Goal: Transaction & Acquisition: Purchase product/service

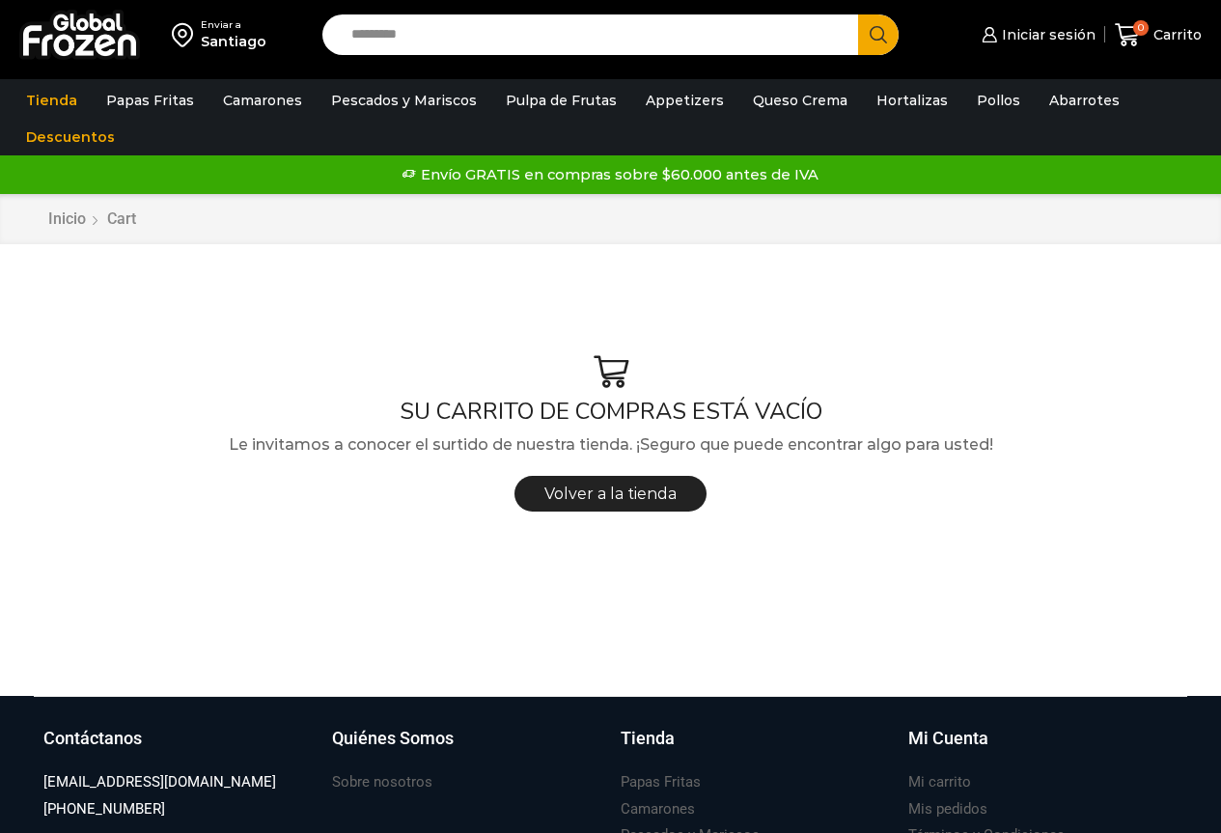
click at [519, 25] on input "Search input" at bounding box center [596, 34] width 508 height 41
click at [1028, 36] on span "Iniciar sesión" at bounding box center [1046, 34] width 98 height 19
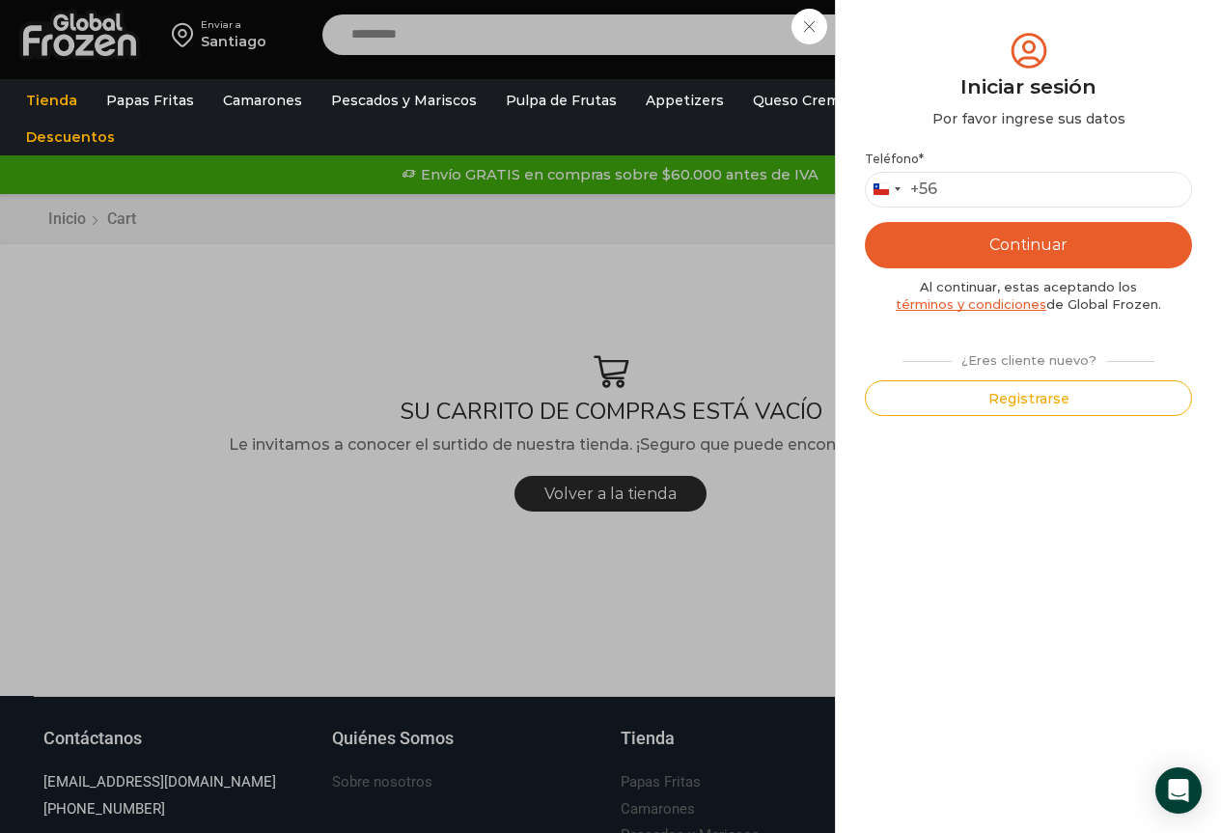
click at [950, 252] on button "Continuar" at bounding box center [1028, 245] width 327 height 46
click at [964, 183] on input "Teléfono *" at bounding box center [1028, 190] width 327 height 36
type input "*********"
click at [973, 236] on button "Continuar" at bounding box center [1028, 245] width 327 height 46
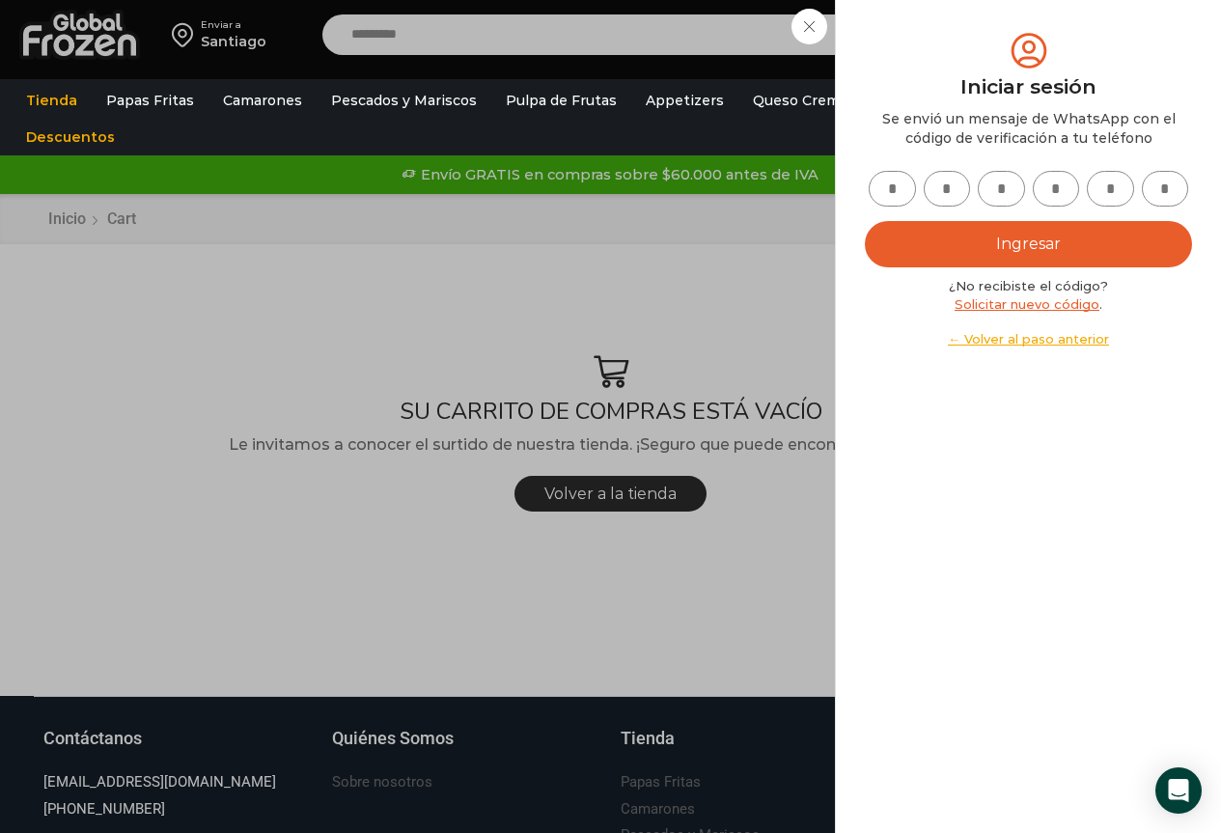
click at [890, 189] on input "text" at bounding box center [892, 189] width 47 height 36
type input "*"
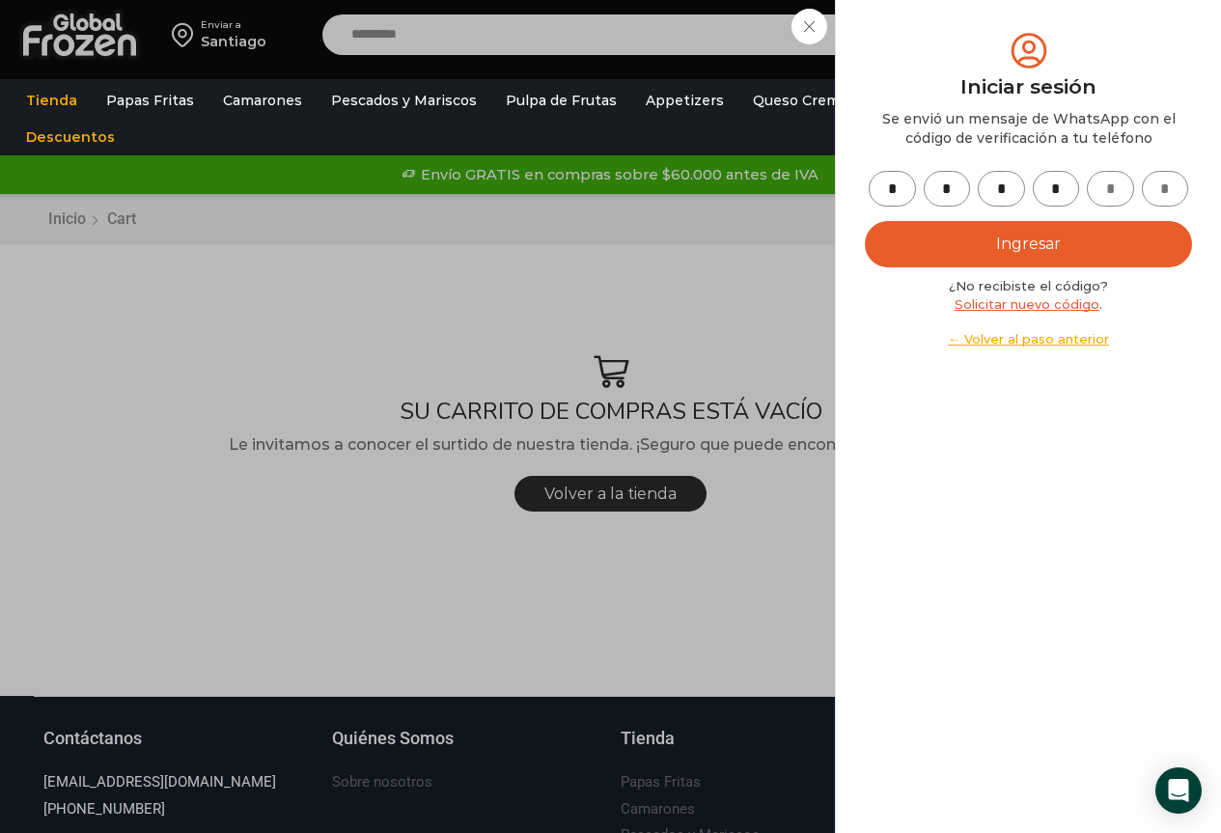
type input "*"
click at [1032, 248] on button "Ingresar" at bounding box center [1028, 244] width 327 height 46
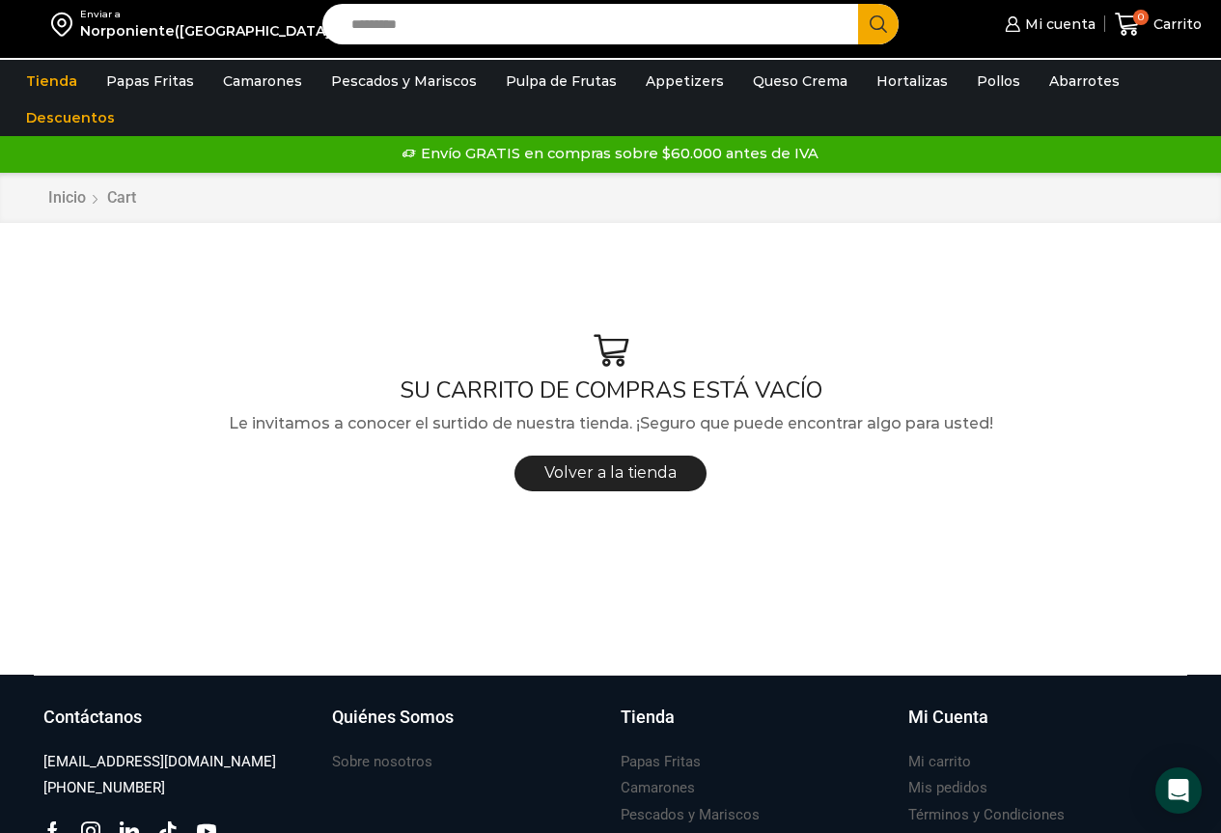
click at [389, 22] on input "Search input" at bounding box center [596, 24] width 508 height 41
click at [419, 12] on input "Search input" at bounding box center [596, 24] width 508 height 41
click at [1072, 31] on span "Mi cuenta" at bounding box center [1057, 23] width 75 height 19
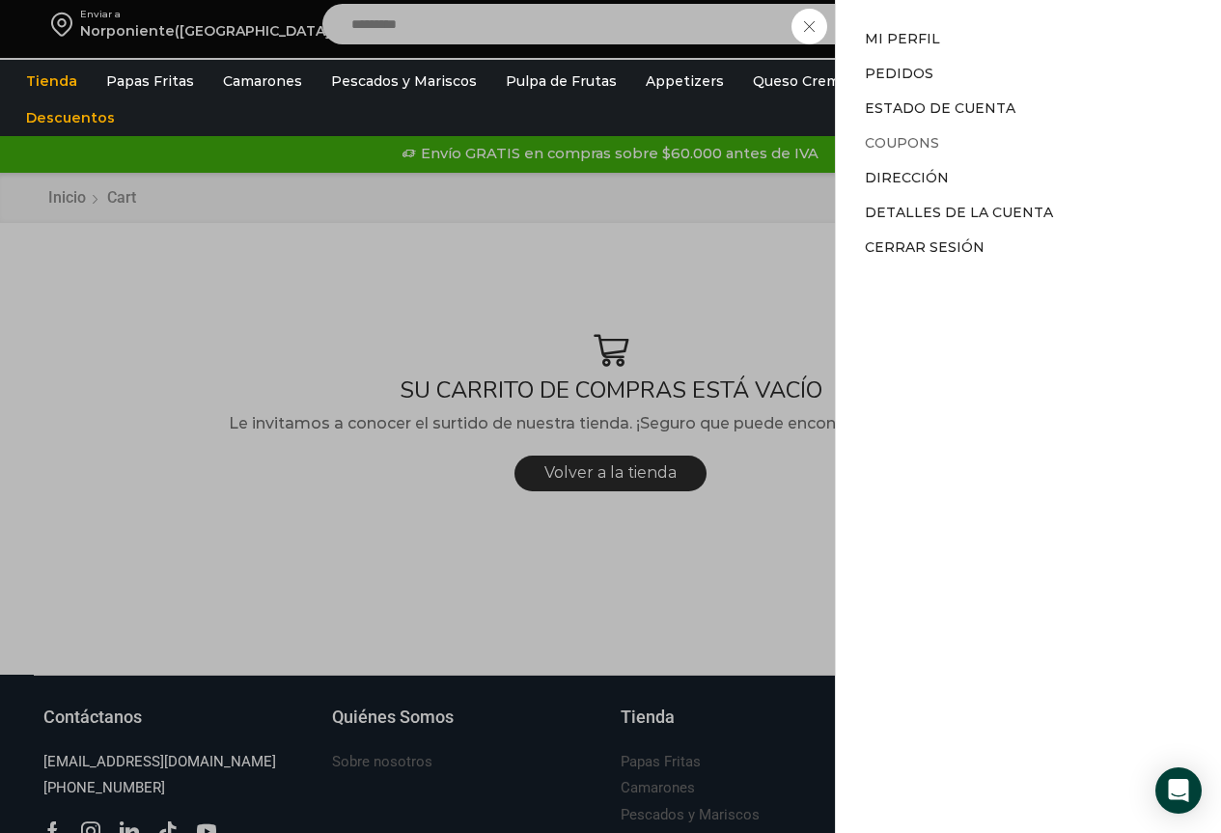
click at [890, 144] on link "Coupons" at bounding box center [902, 142] width 74 height 17
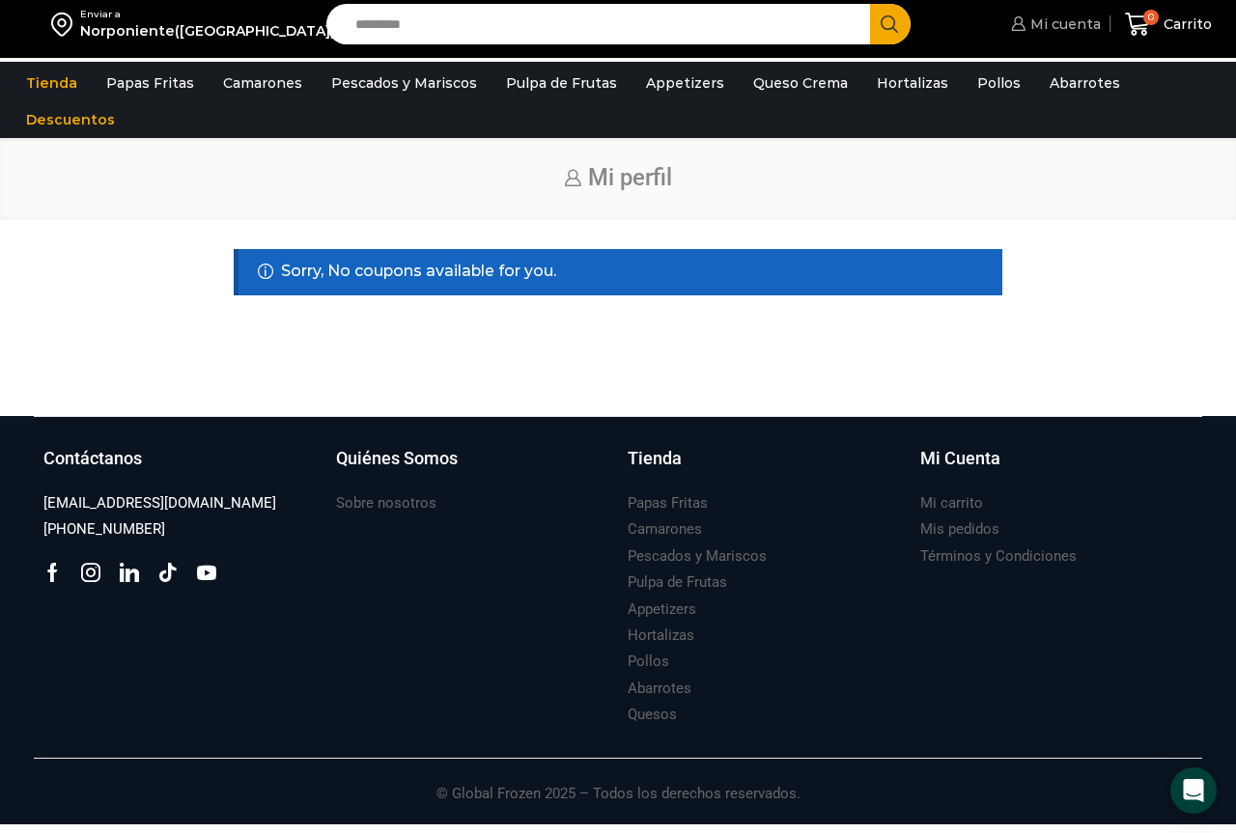
click at [1023, 28] on icon at bounding box center [1018, 23] width 14 height 14
click at [1053, 20] on span "Mi cuenta" at bounding box center [1062, 23] width 75 height 19
click at [1059, 21] on span "Mi cuenta" at bounding box center [1062, 23] width 75 height 19
click at [1072, 31] on span "Mi cuenta" at bounding box center [1062, 23] width 75 height 19
click at [1077, 26] on span "Mi cuenta" at bounding box center [1062, 23] width 75 height 19
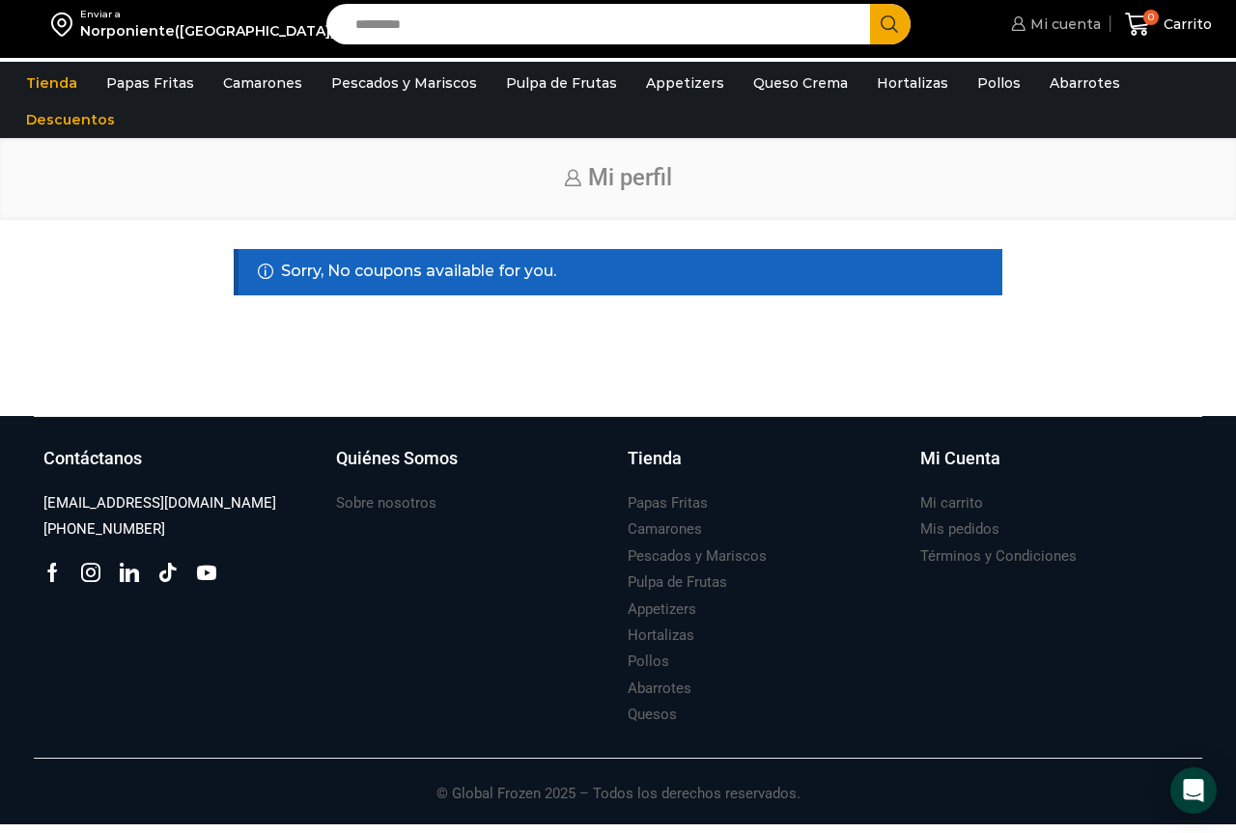
click at [1062, 25] on span "Mi cuenta" at bounding box center [1062, 23] width 75 height 19
click at [1073, 25] on span "Mi cuenta" at bounding box center [1062, 23] width 75 height 19
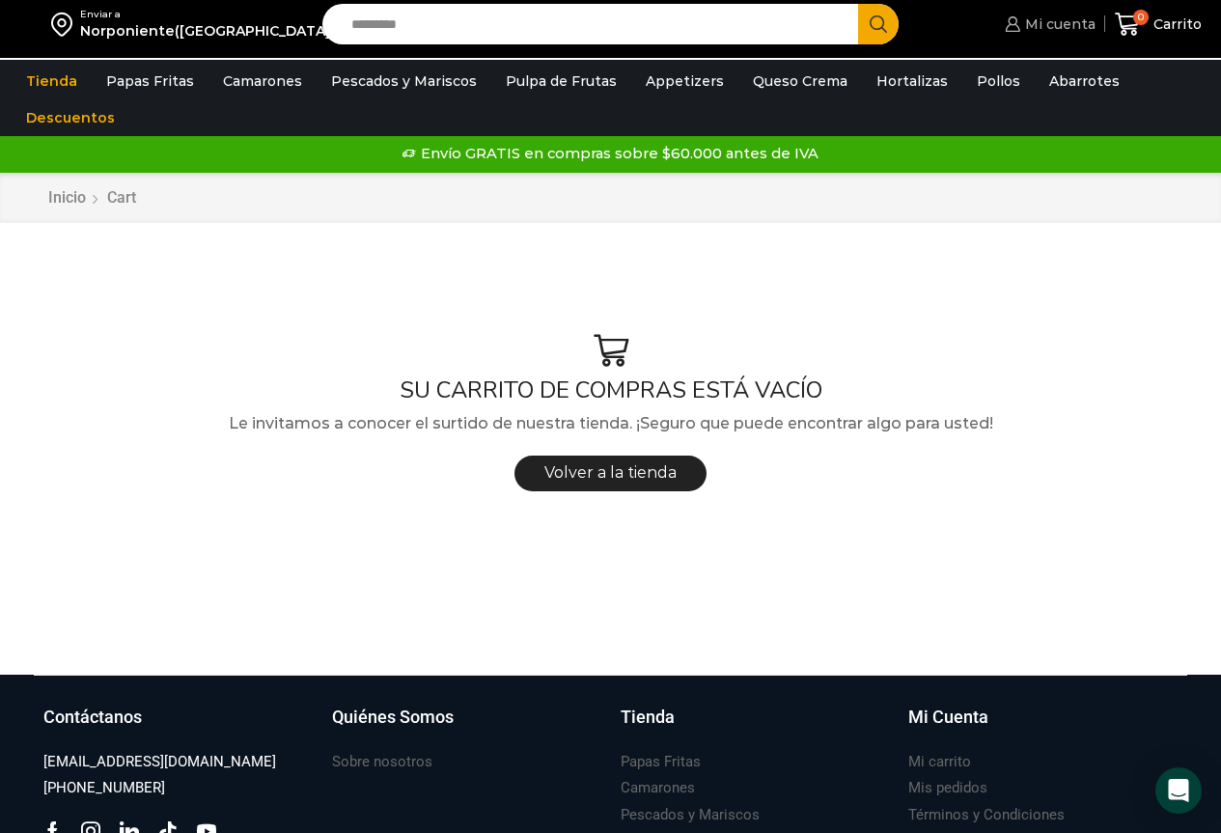
click at [1052, 20] on span "Mi cuenta" at bounding box center [1057, 23] width 75 height 19
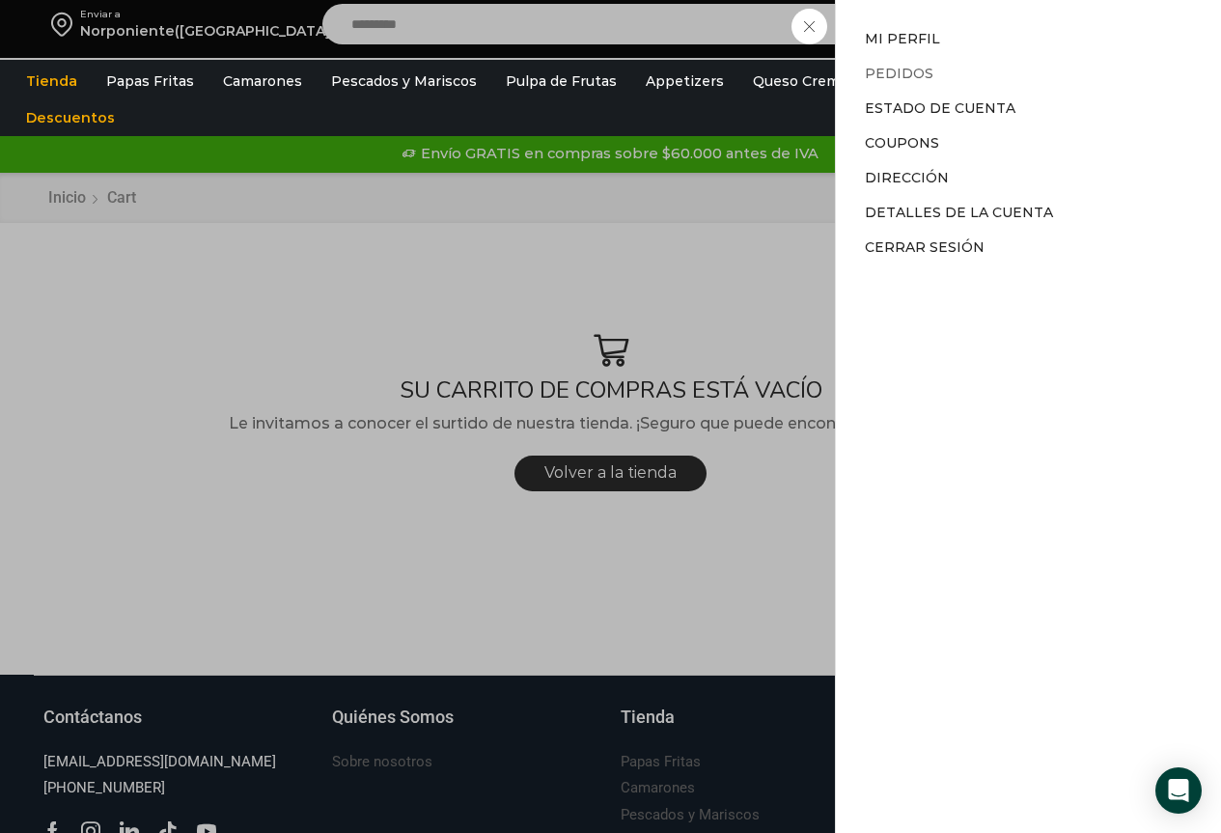
click at [912, 74] on link "Pedidos" at bounding box center [899, 73] width 69 height 17
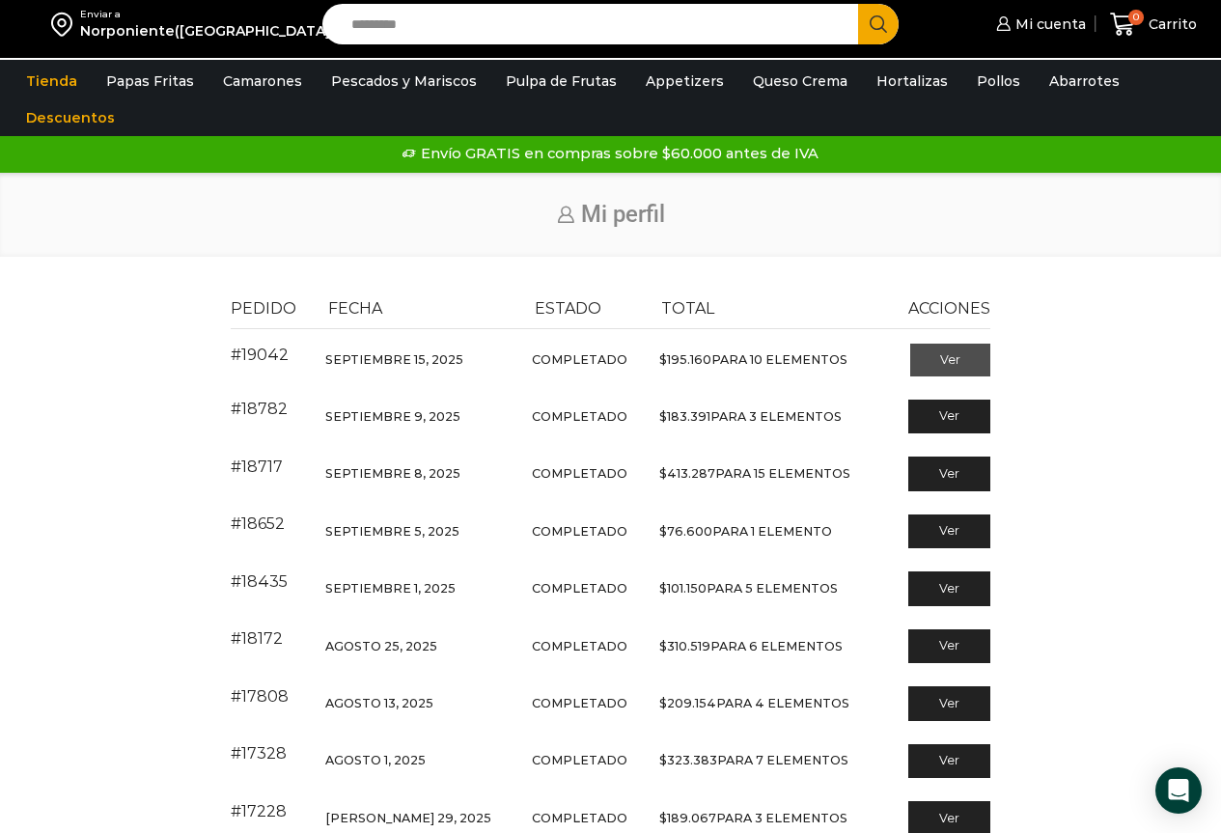
click at [948, 363] on link "Ver" at bounding box center [950, 360] width 80 height 33
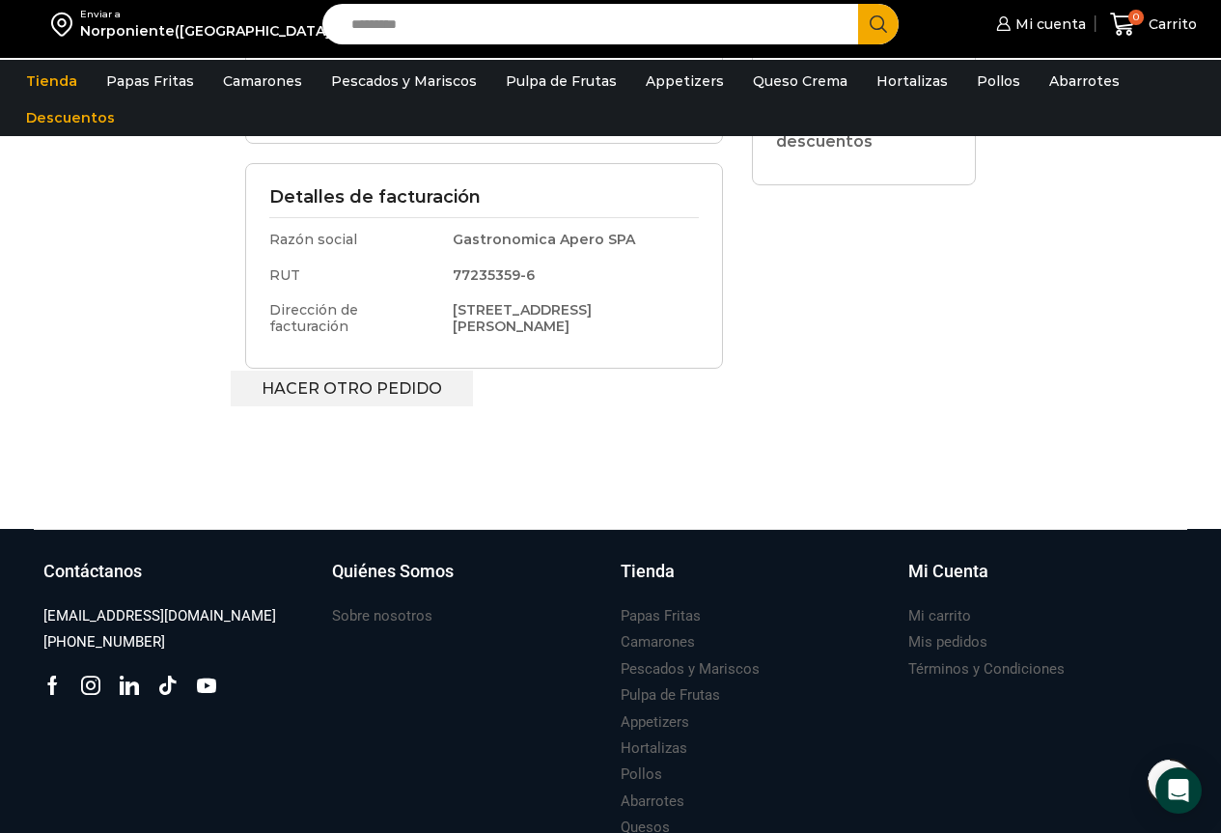
scroll to position [772, 0]
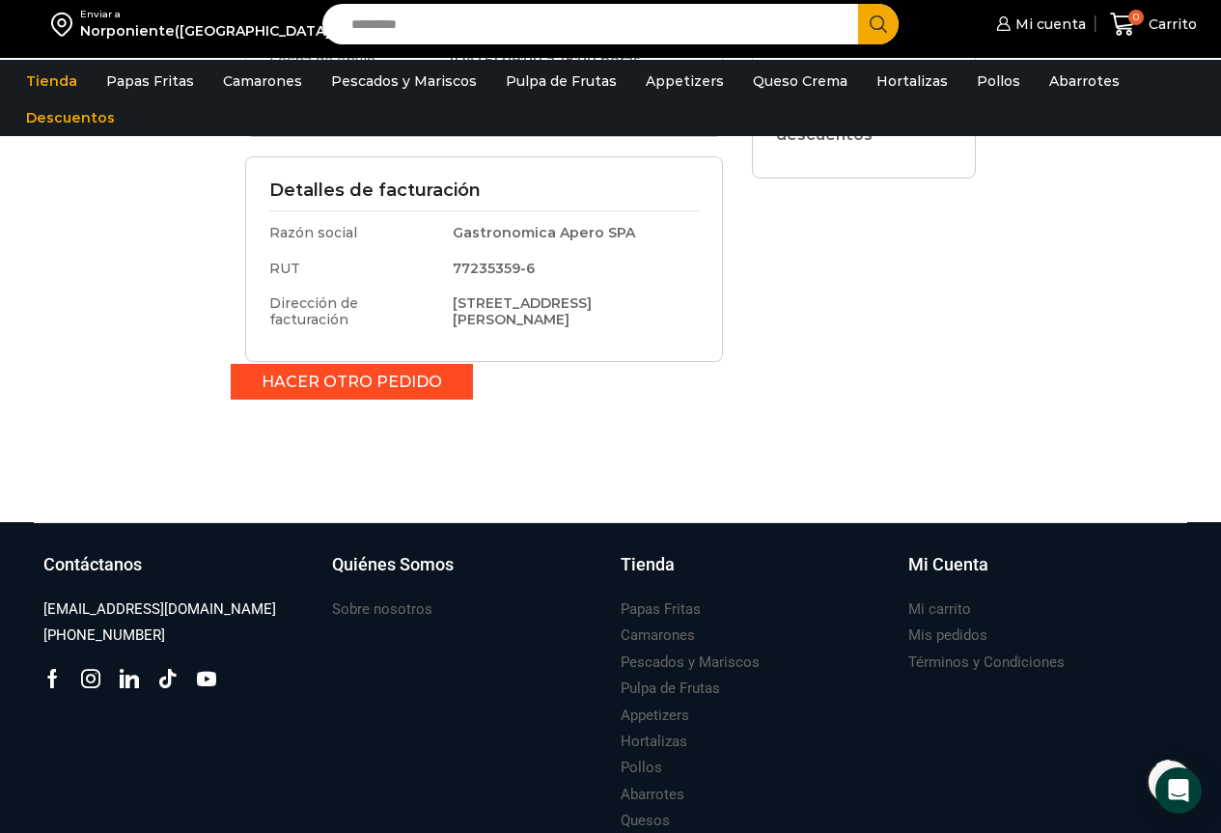
click at [409, 381] on link "Hacer otro pedido" at bounding box center [352, 382] width 242 height 36
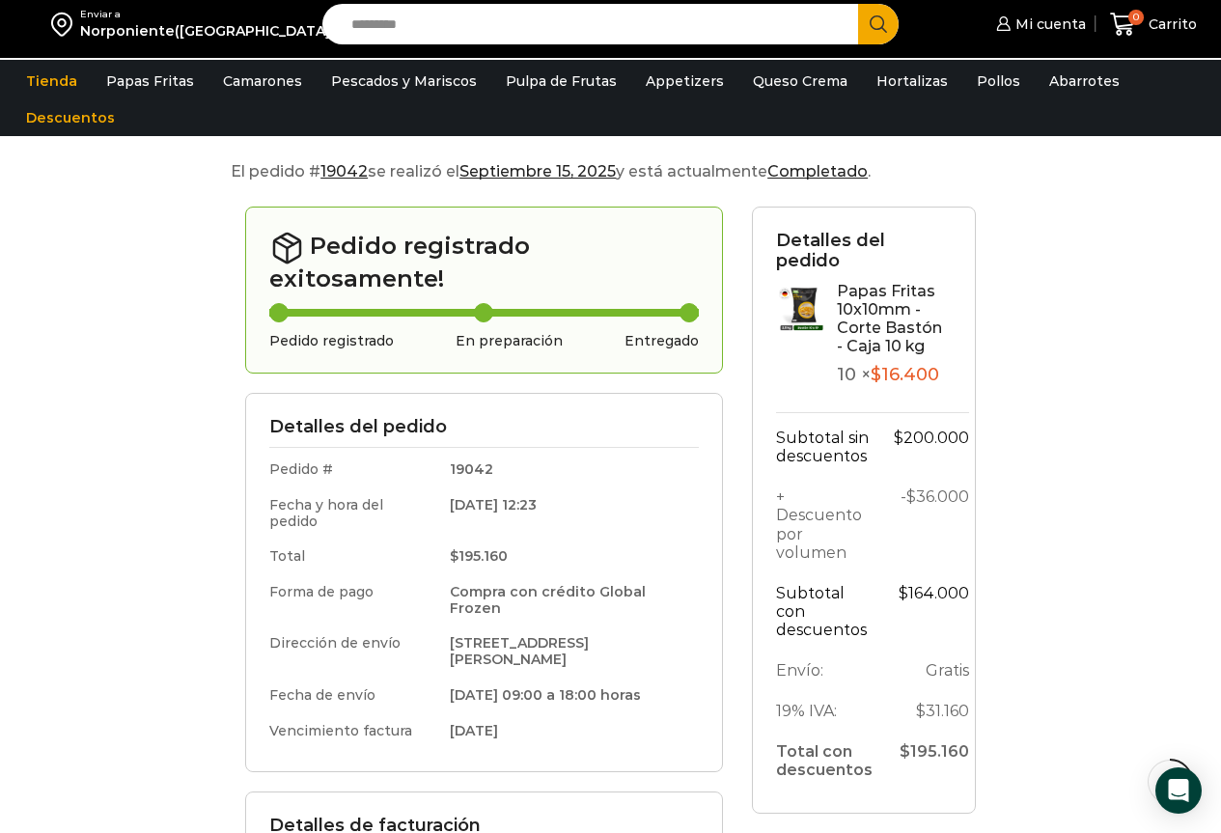
scroll to position [0, 0]
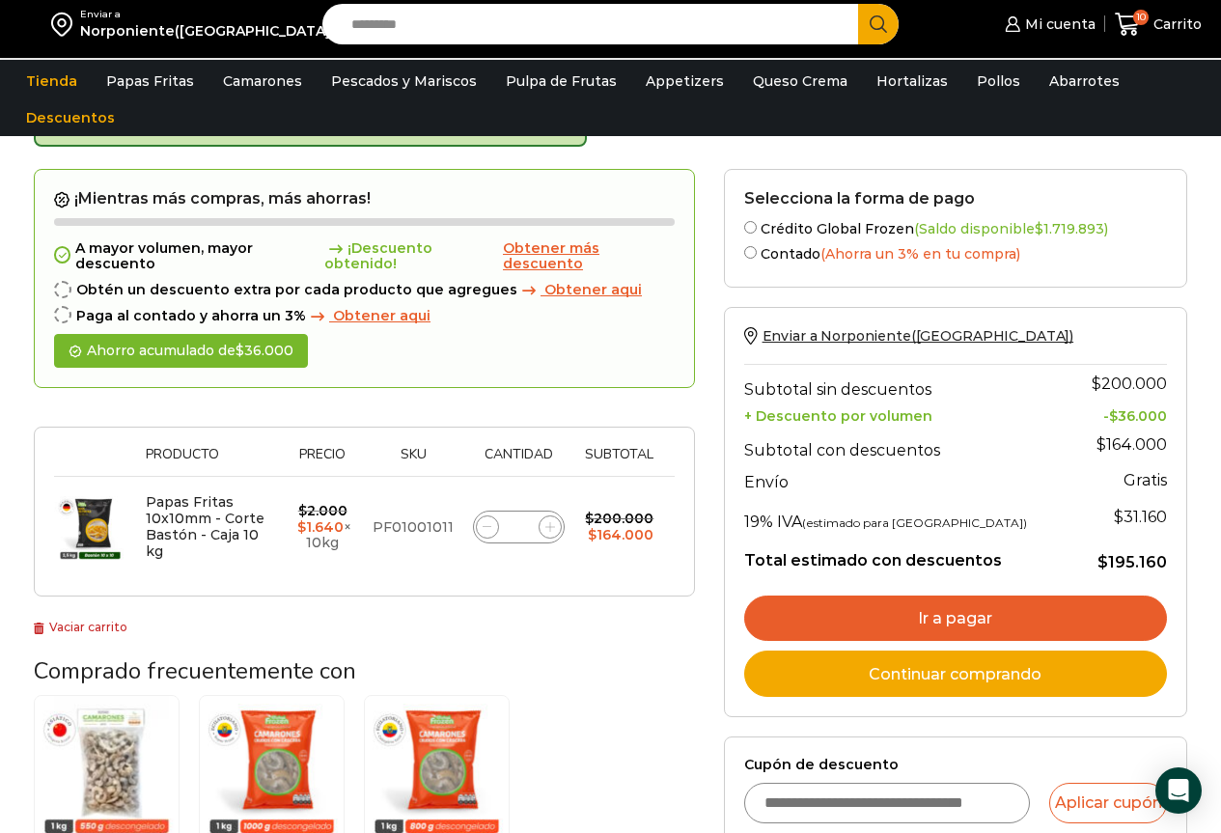
scroll to position [290, 0]
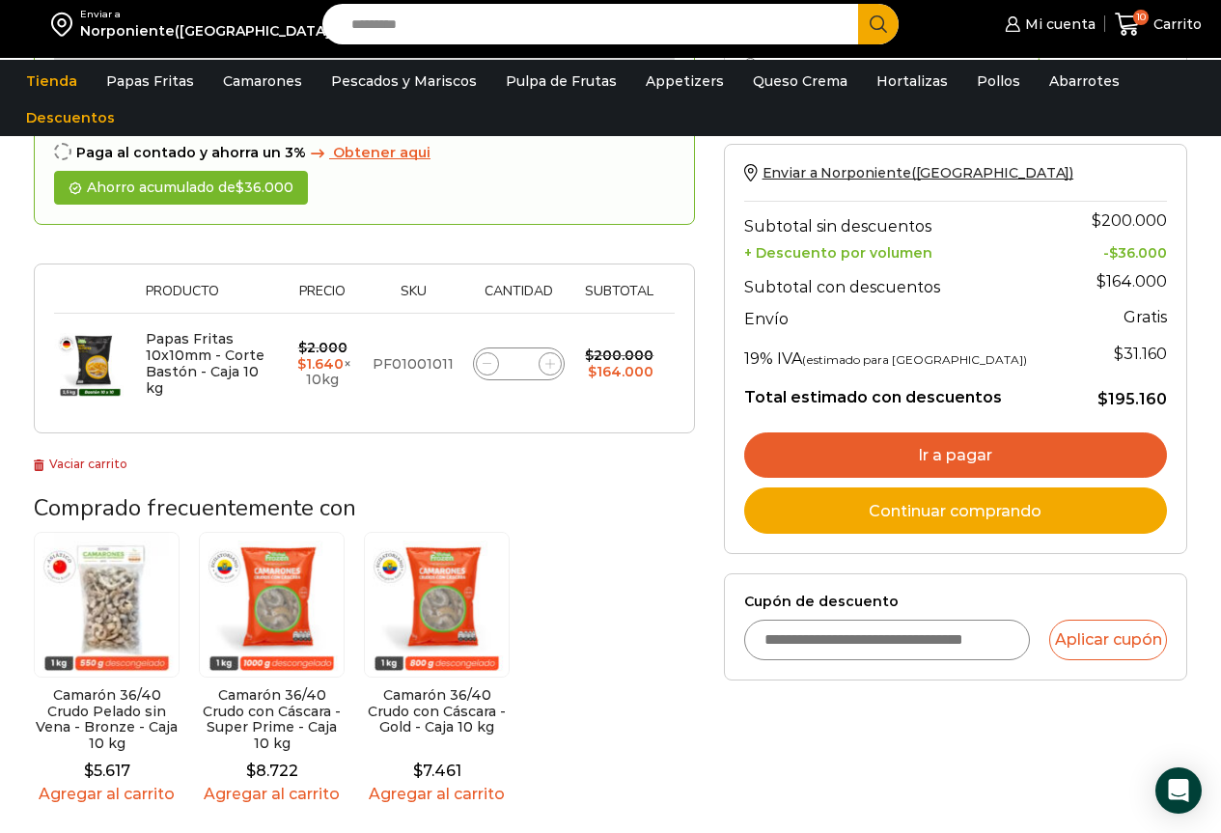
click at [102, 619] on img at bounding box center [107, 605] width 146 height 146
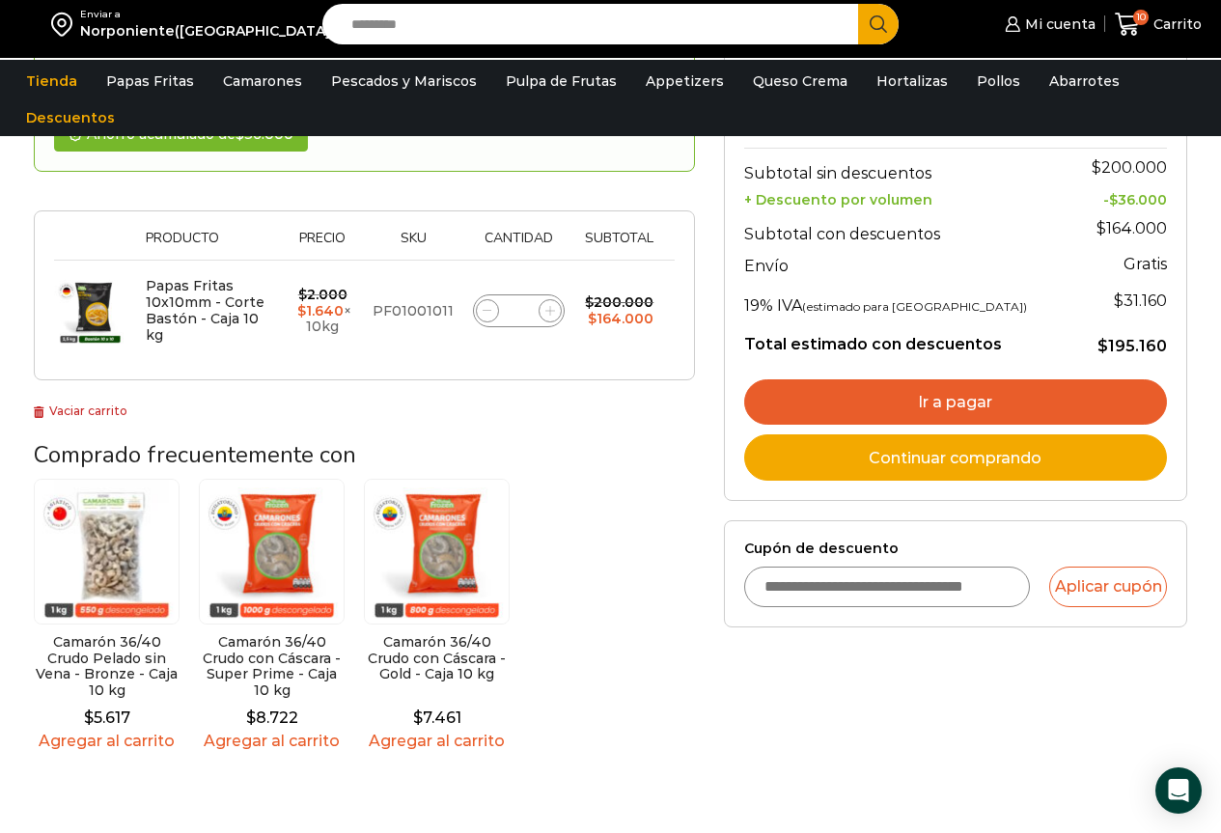
scroll to position [386, 0]
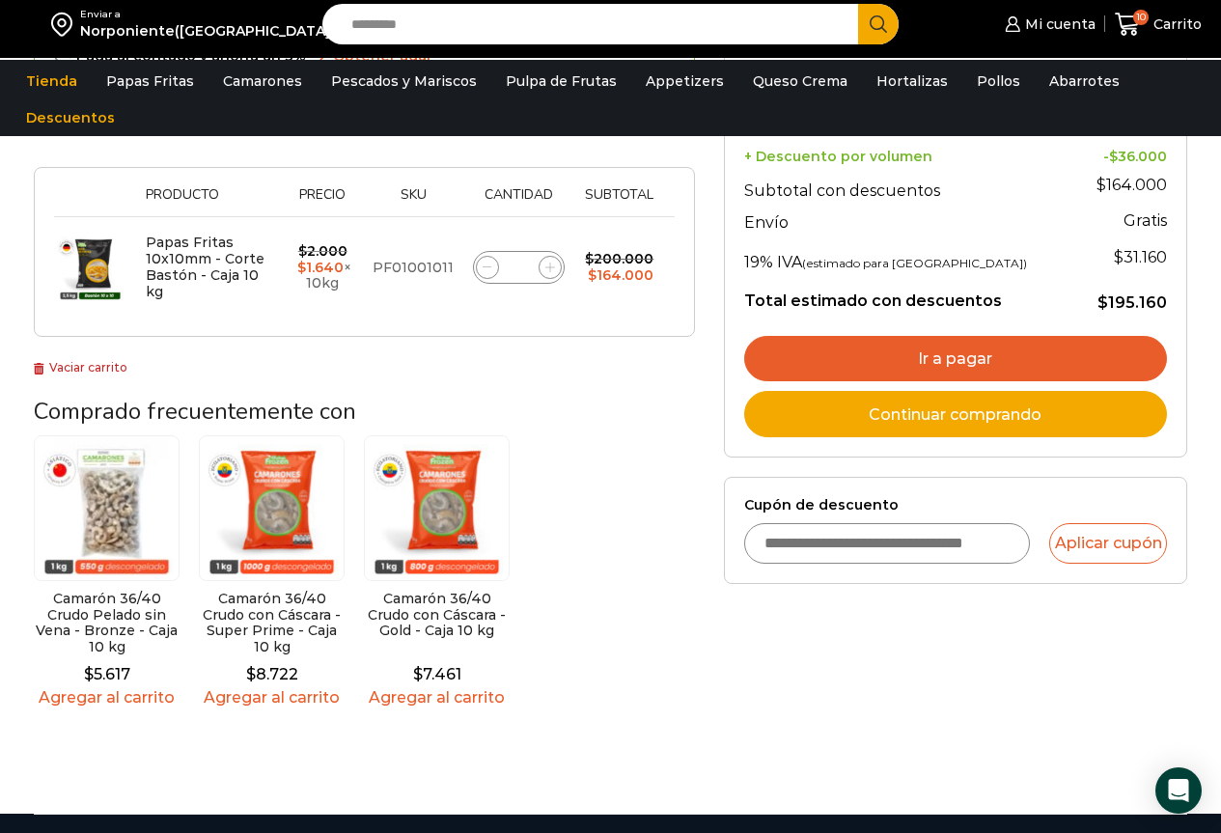
click at [128, 706] on link "Agregar al carrito" at bounding box center [107, 697] width 146 height 18
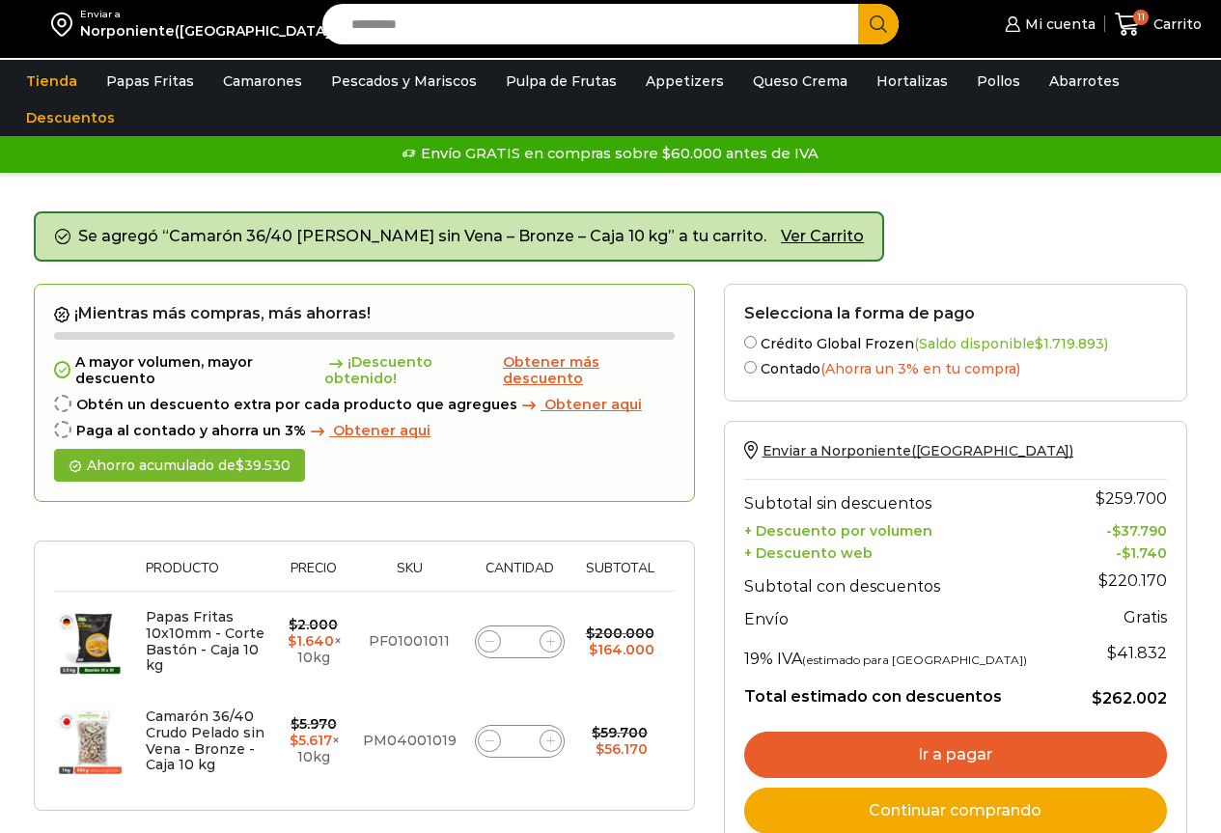
click at [553, 745] on icon at bounding box center [550, 741] width 9 height 9
click at [550, 745] on icon at bounding box center [550, 741] width 9 height 9
type input "*"
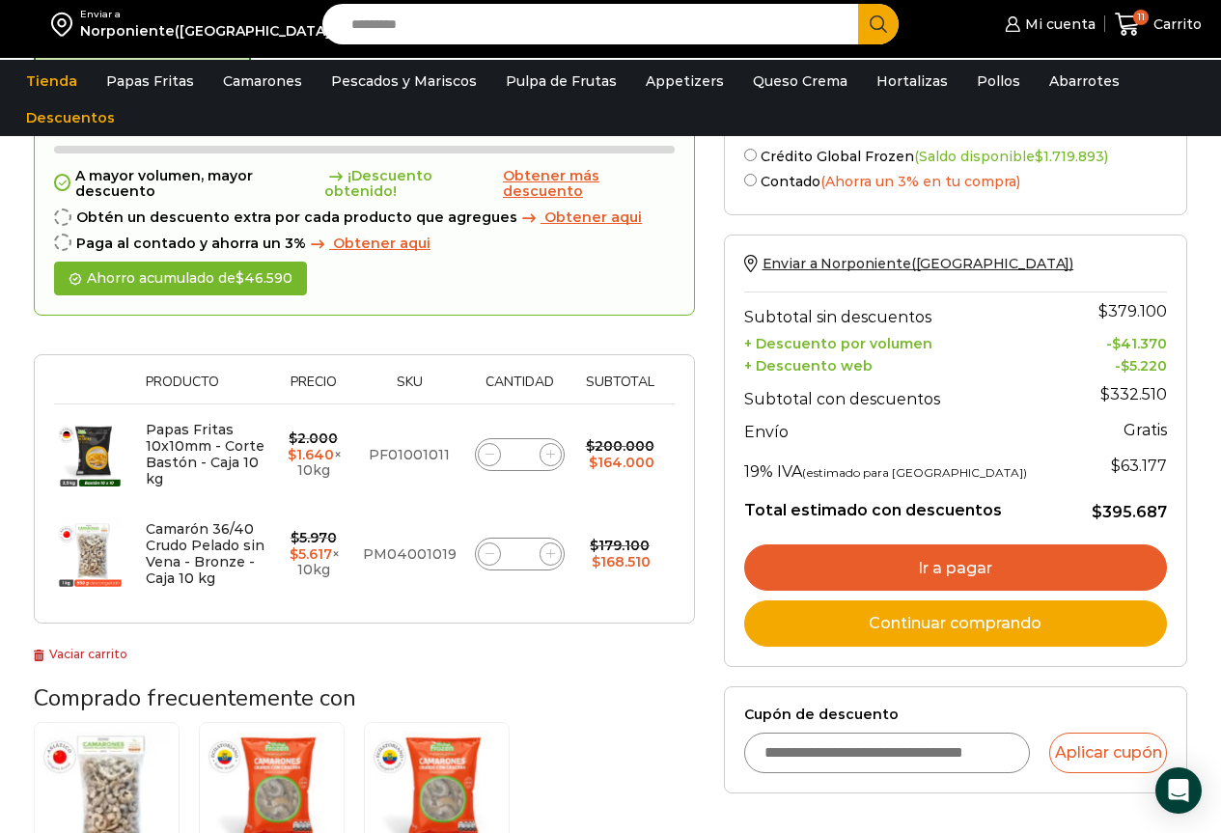
scroll to position [310, 0]
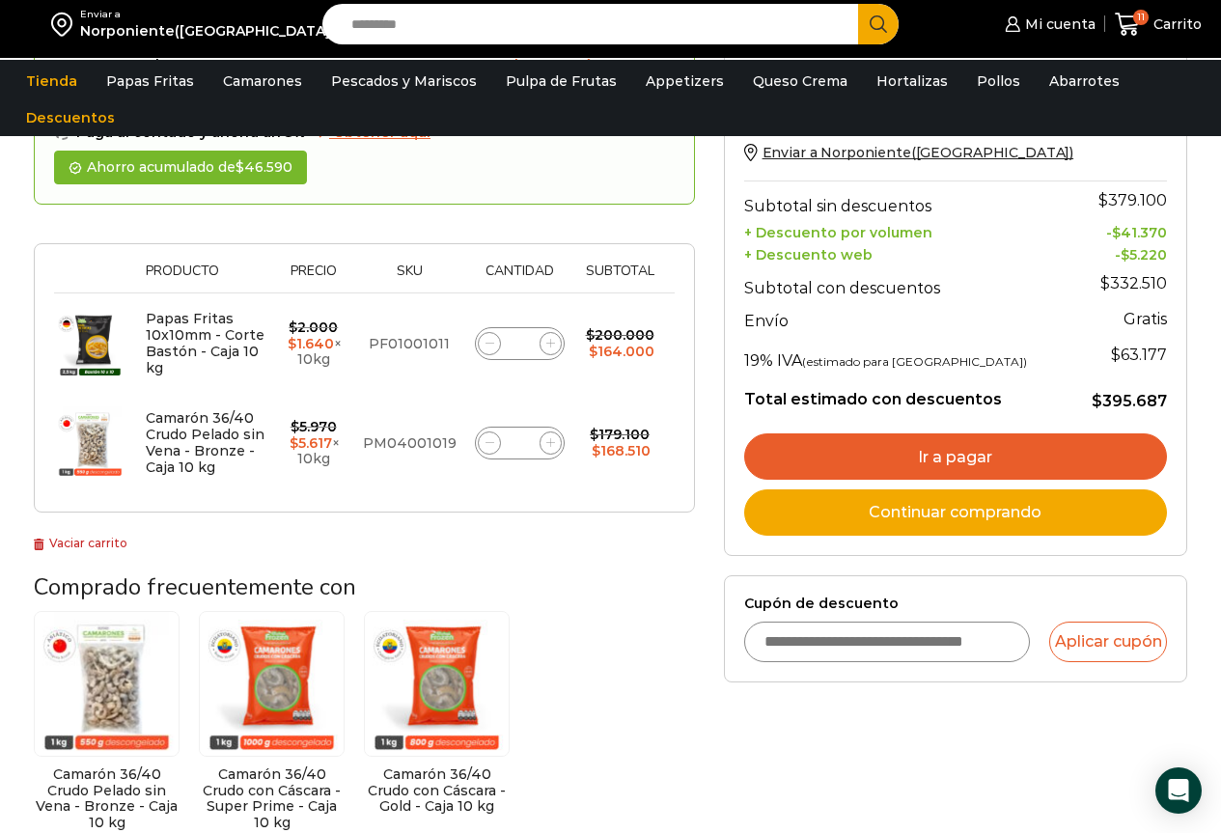
click at [969, 455] on link "Ir a pagar" at bounding box center [955, 456] width 423 height 46
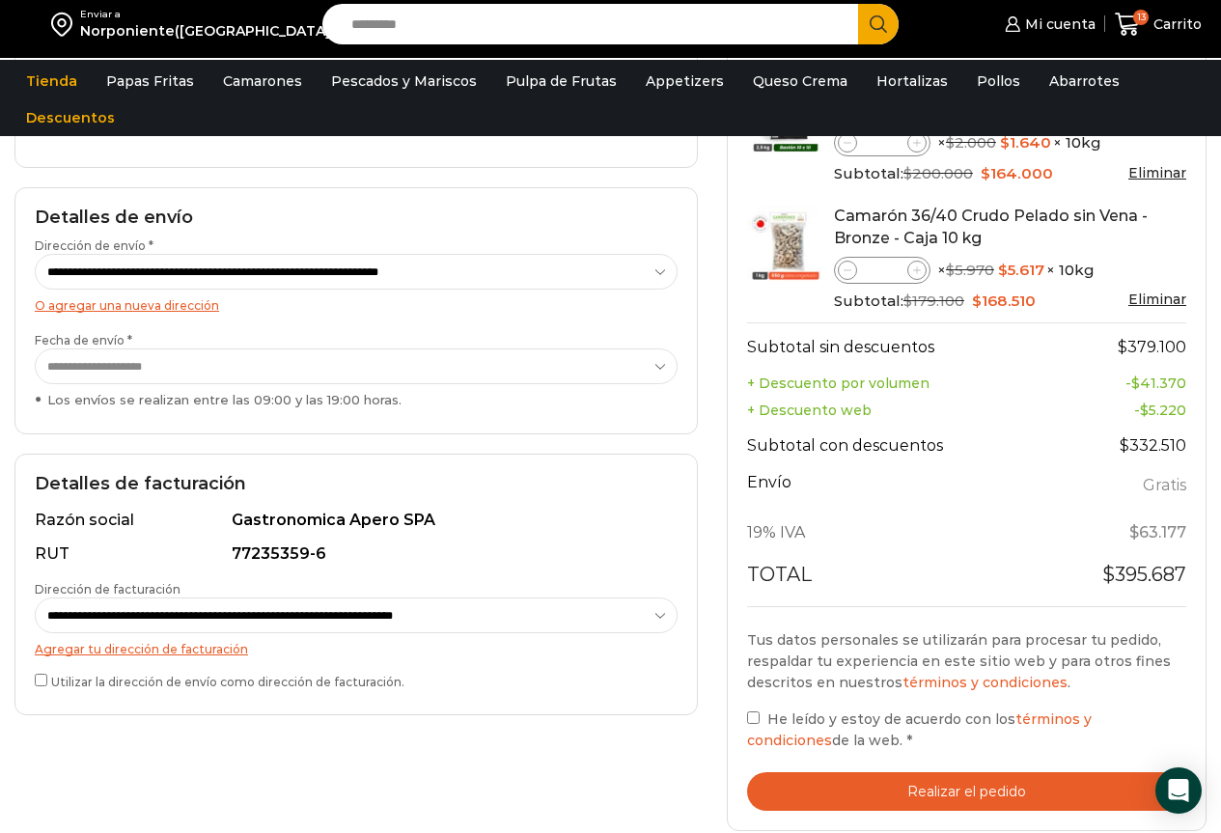
scroll to position [483, 0]
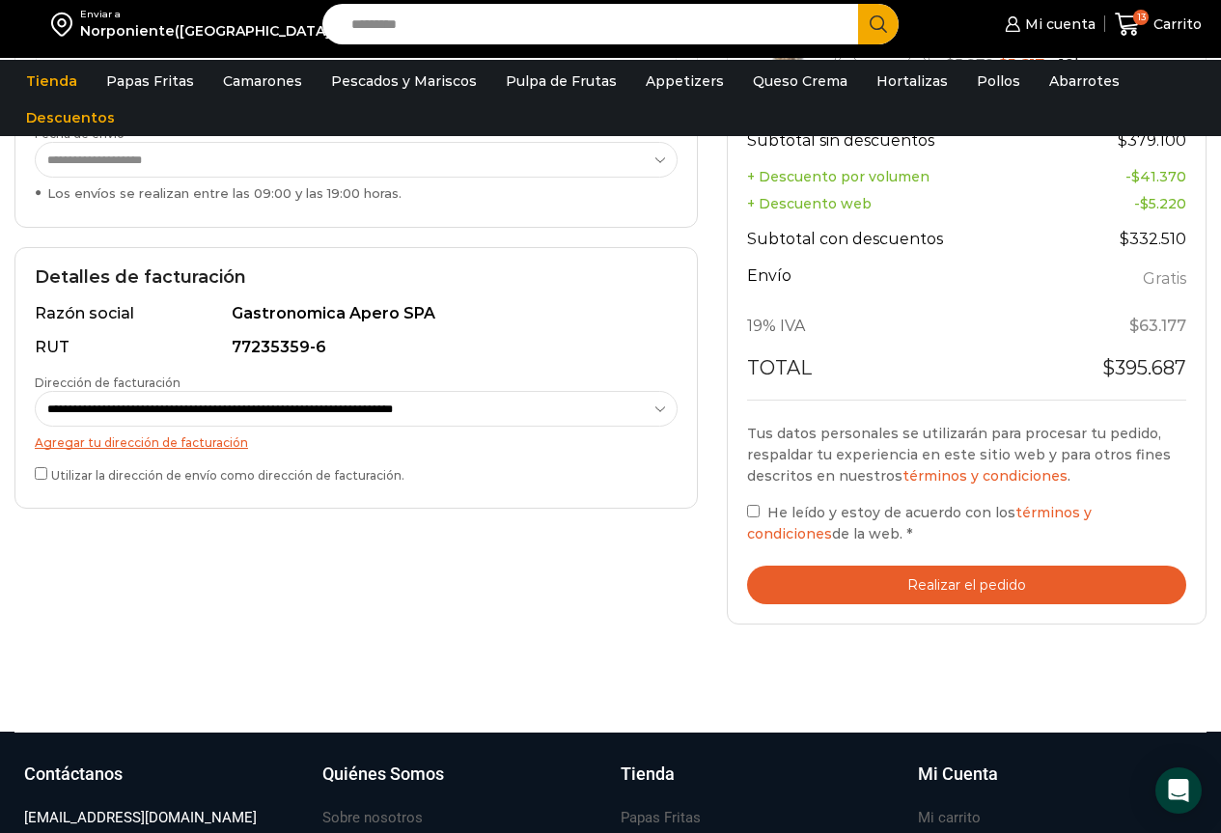
click at [760, 513] on label "He leído y estoy de acuerdo con los términos y condiciones de la web. *" at bounding box center [966, 523] width 439 height 44
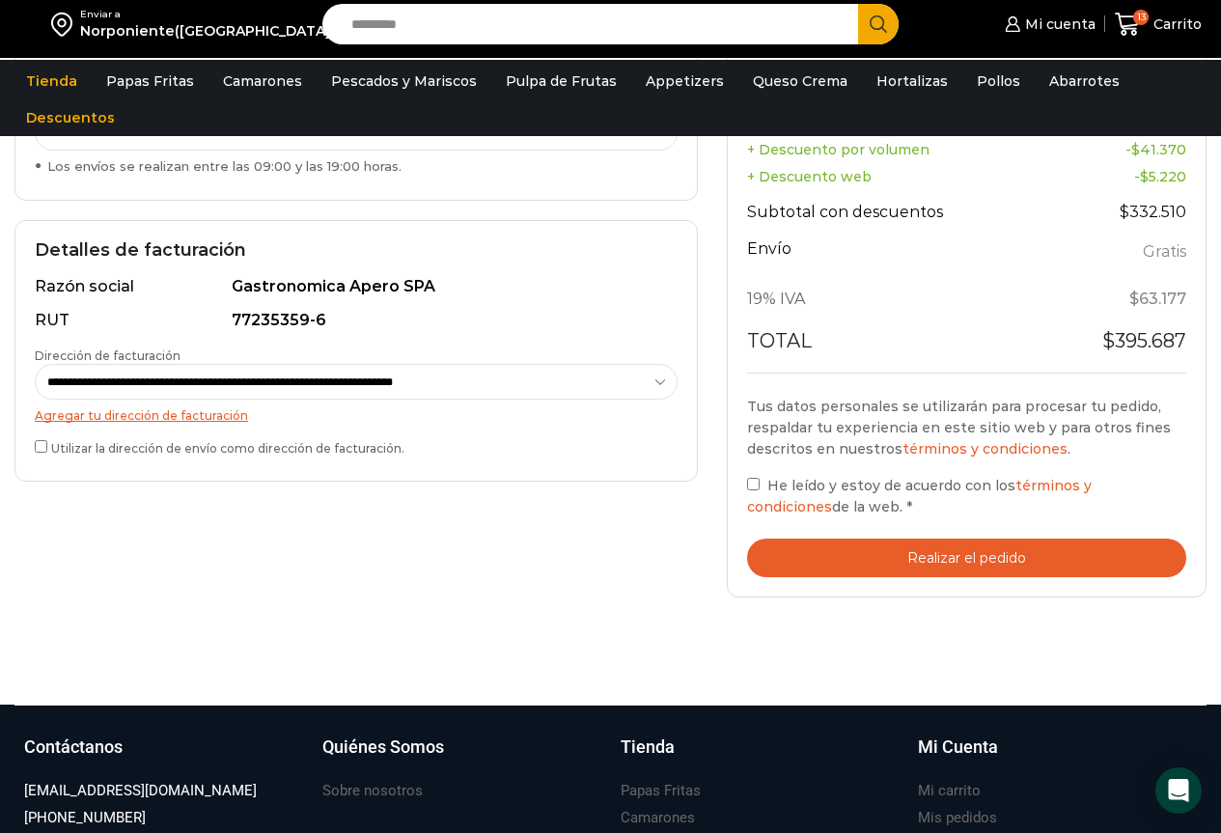
scroll to position [676, 0]
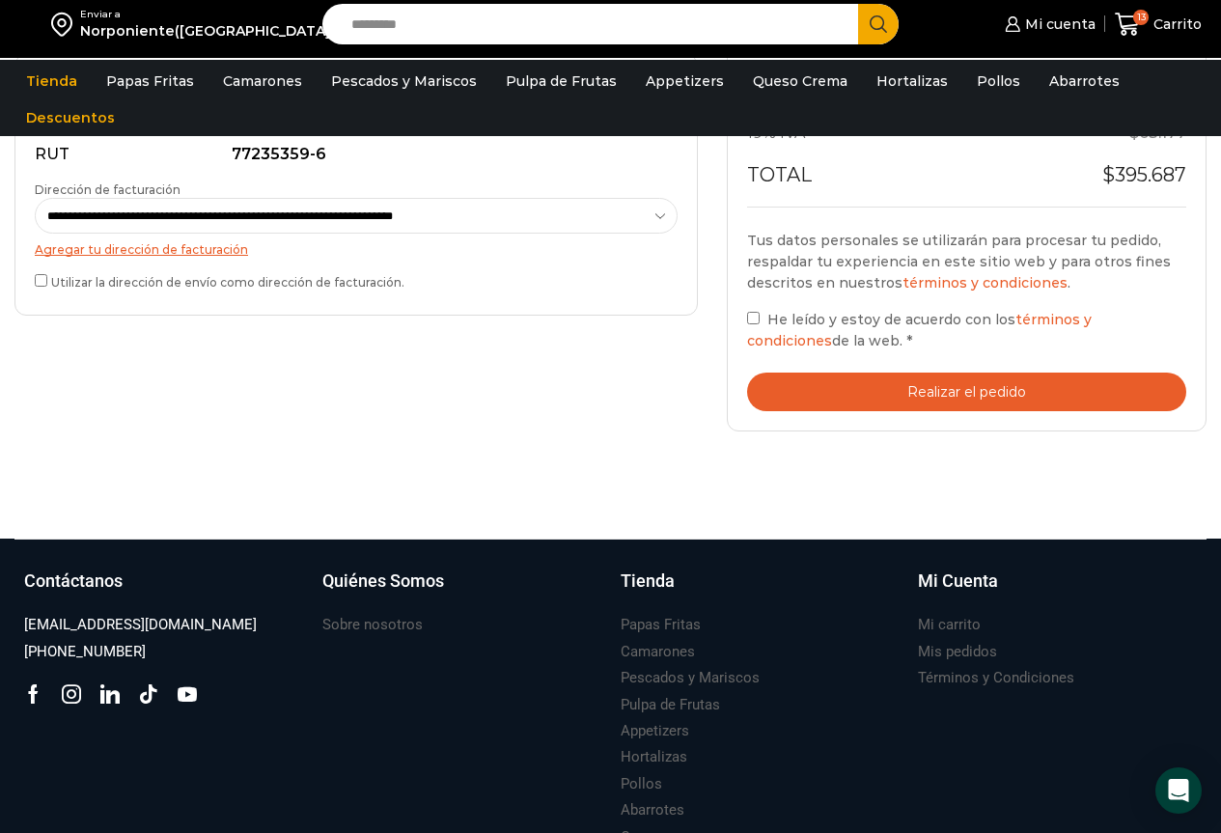
click at [897, 381] on button "Realizar el pedido" at bounding box center [966, 393] width 439 height 40
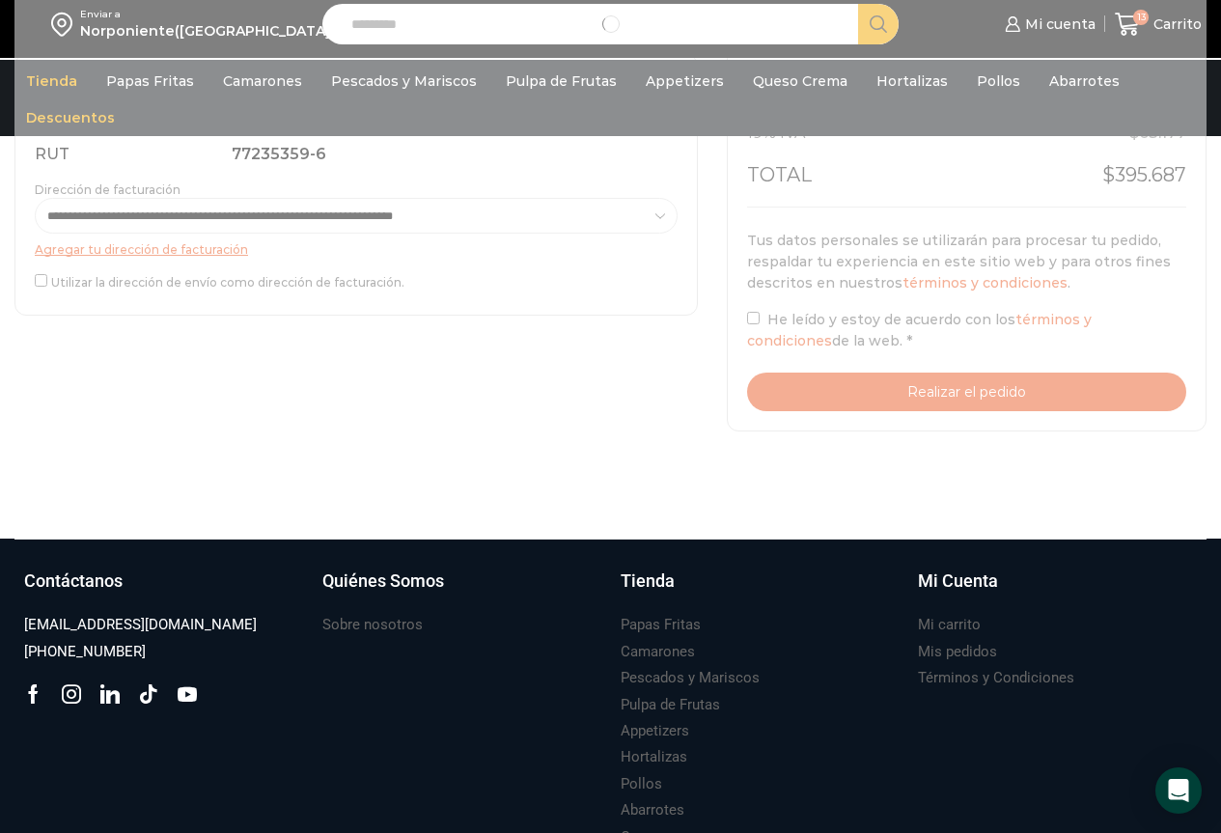
type button "Realizar el pedido"
